Goal: Check status: Check status

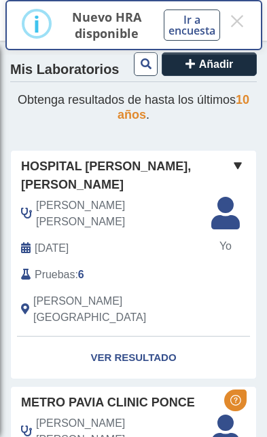
click at [174, 337] on link "Ver Resultado" at bounding box center [133, 358] width 245 height 43
click at [179, 337] on link "Ver Resultado" at bounding box center [133, 358] width 245 height 43
click at [120, 337] on link "Ver Resultado" at bounding box center [133, 358] width 245 height 43
click at [145, 337] on link "Ver Resultado" at bounding box center [133, 358] width 245 height 43
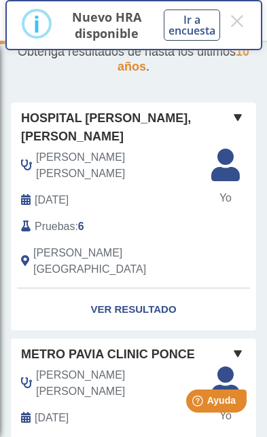
scroll to position [70, 0]
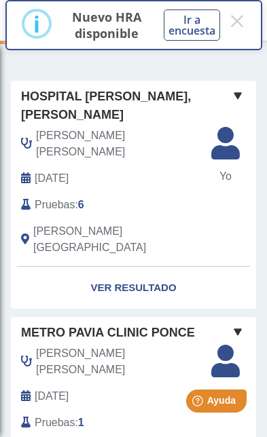
click at [160, 267] on link "Ver Resultado" at bounding box center [133, 288] width 245 height 43
click at [162, 267] on link "Ver Resultado" at bounding box center [133, 288] width 245 height 43
click at [164, 267] on link "Ver Resultado" at bounding box center [133, 288] width 245 height 43
click at [155, 267] on link "Ver Resultado" at bounding box center [133, 288] width 245 height 43
click at [158, 267] on link "Ver Resultado" at bounding box center [133, 288] width 245 height 43
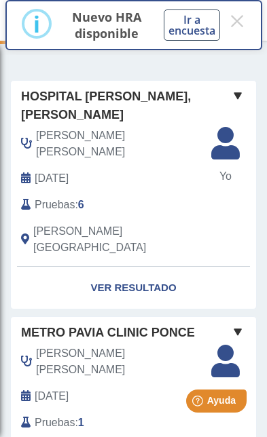
click at [149, 267] on link "Ver Resultado" at bounding box center [133, 288] width 245 height 43
click at [160, 267] on link "Ver Resultado" at bounding box center [133, 288] width 245 height 43
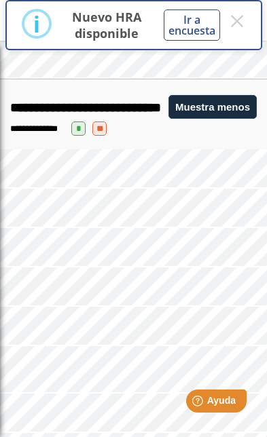
scroll to position [863, 0]
